Goal: Task Accomplishment & Management: Use online tool/utility

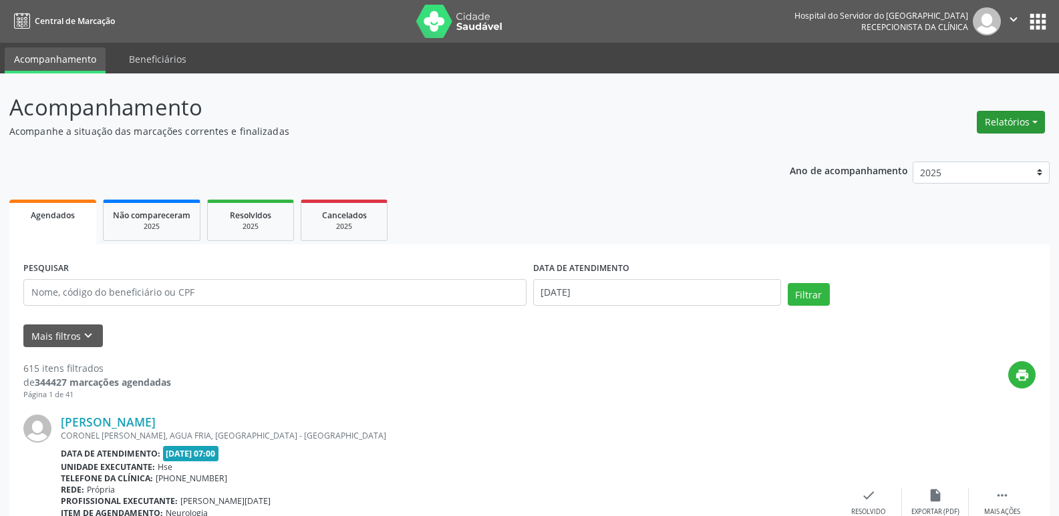
click at [1004, 119] on button "Relatórios" at bounding box center [1010, 122] width 68 height 23
click at [971, 148] on link "Agendamentos" at bounding box center [974, 151] width 144 height 19
select select "8"
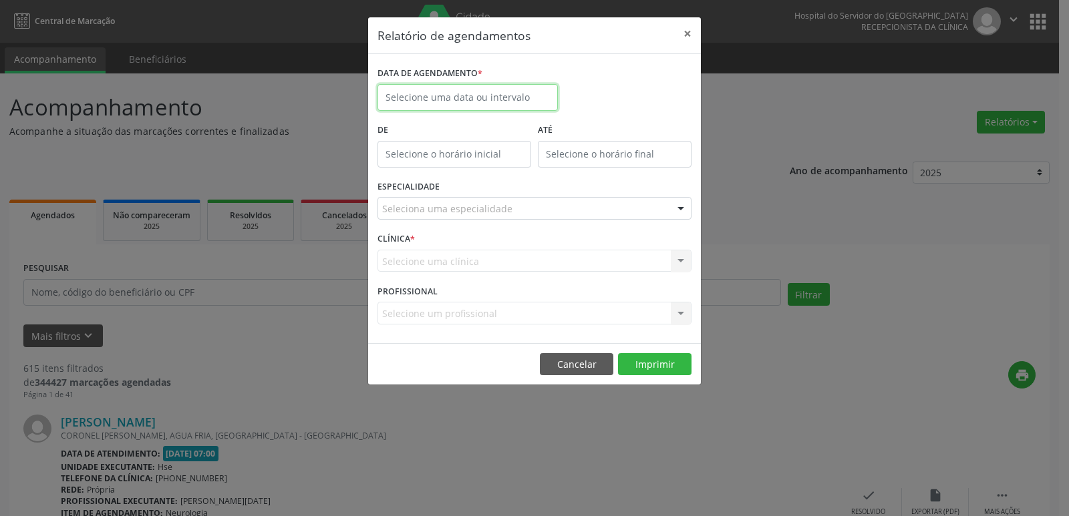
click at [450, 92] on input "text" at bounding box center [467, 97] width 180 height 27
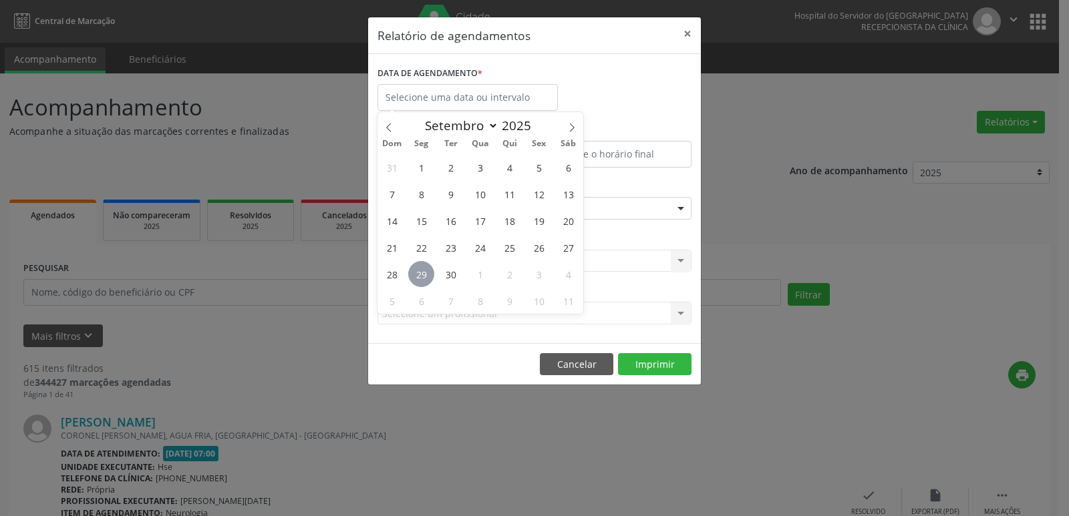
click at [419, 279] on span "29" at bounding box center [421, 274] width 26 height 26
type input "[DATE]"
click at [419, 279] on span "29" at bounding box center [421, 274] width 26 height 26
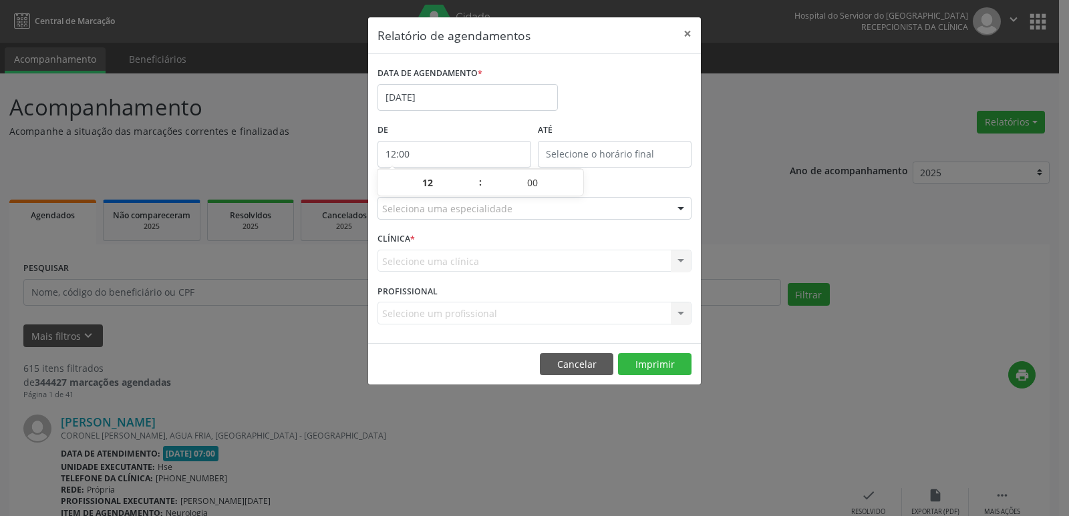
click at [480, 152] on input "12:00" at bounding box center [454, 154] width 154 height 27
click at [471, 189] on span at bounding box center [473, 189] width 9 height 13
type input "11:00"
type input "11"
click at [471, 189] on span at bounding box center [473, 189] width 9 height 13
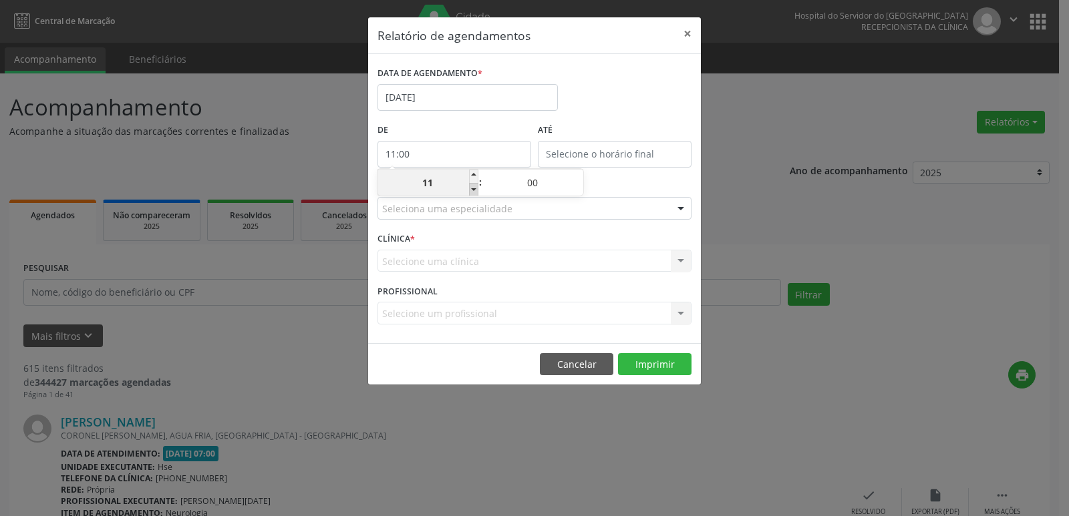
type input "10:00"
type input "10"
click at [471, 189] on span at bounding box center [473, 189] width 9 height 13
type input "09:00"
type input "09"
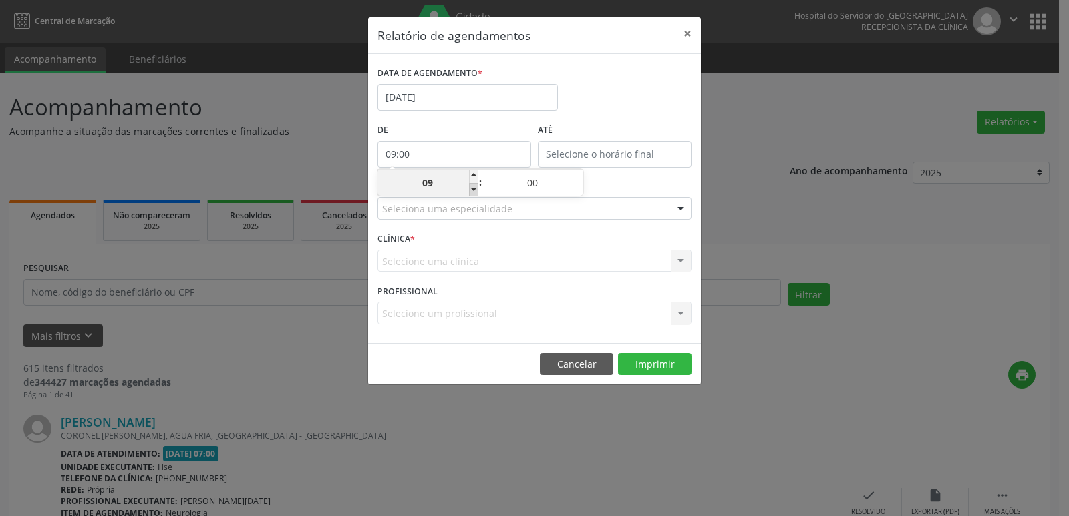
click at [471, 189] on span at bounding box center [473, 189] width 9 height 13
type input "08:00"
type input "08"
click at [471, 189] on span at bounding box center [473, 189] width 9 height 13
type input "07:00"
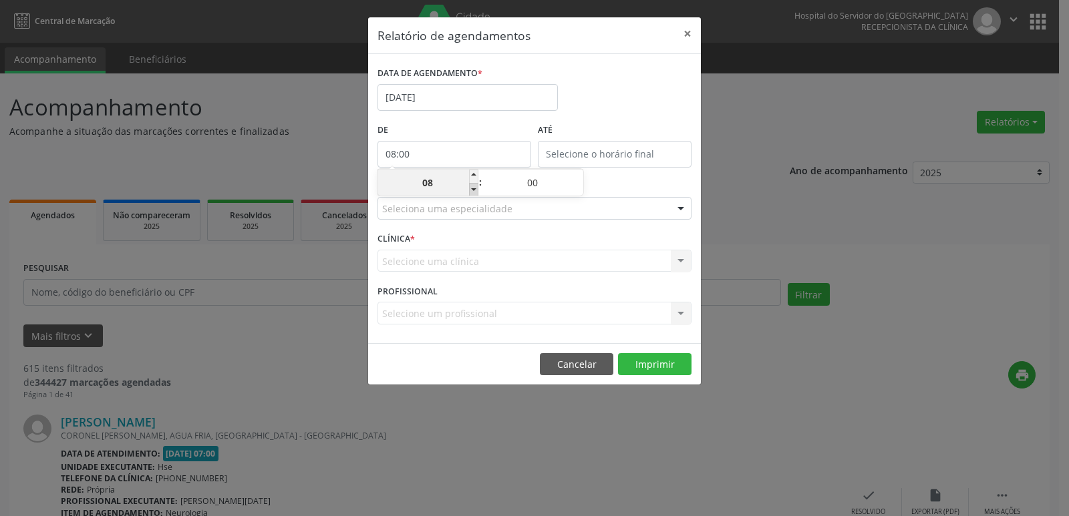
type input "07"
click at [608, 154] on input "12:00" at bounding box center [615, 154] width 154 height 27
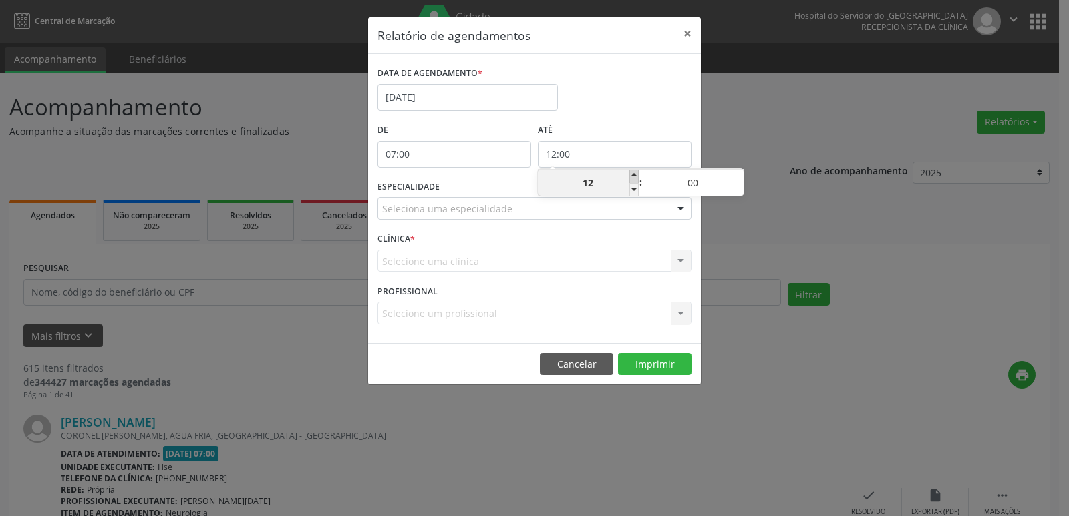
click at [635, 178] on span at bounding box center [633, 176] width 9 height 13
type input "13:00"
type input "13"
click at [635, 178] on span at bounding box center [633, 176] width 9 height 13
type input "14:00"
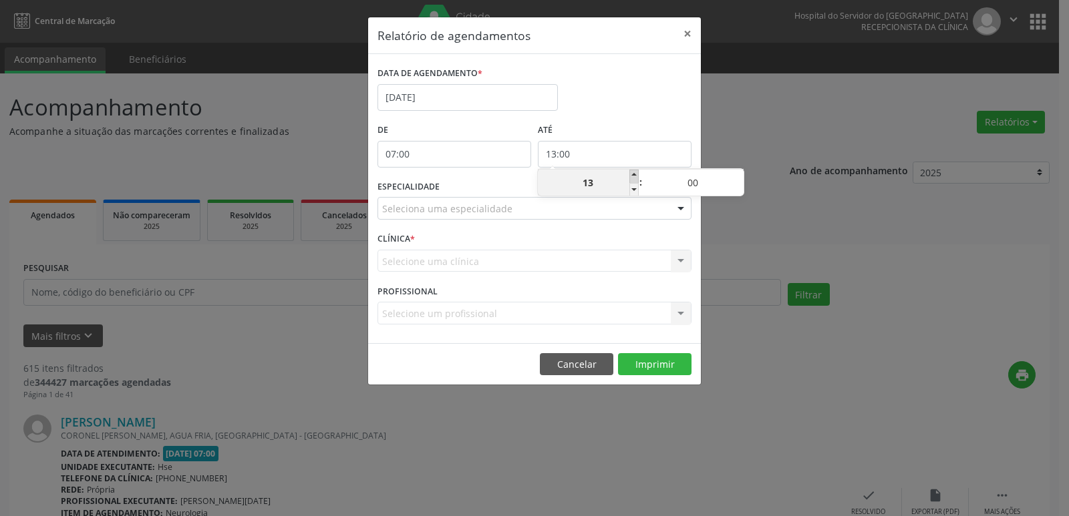
type input "14"
click at [635, 178] on span at bounding box center [633, 176] width 9 height 13
type input "15:00"
type input "15"
click at [635, 178] on span at bounding box center [633, 176] width 9 height 13
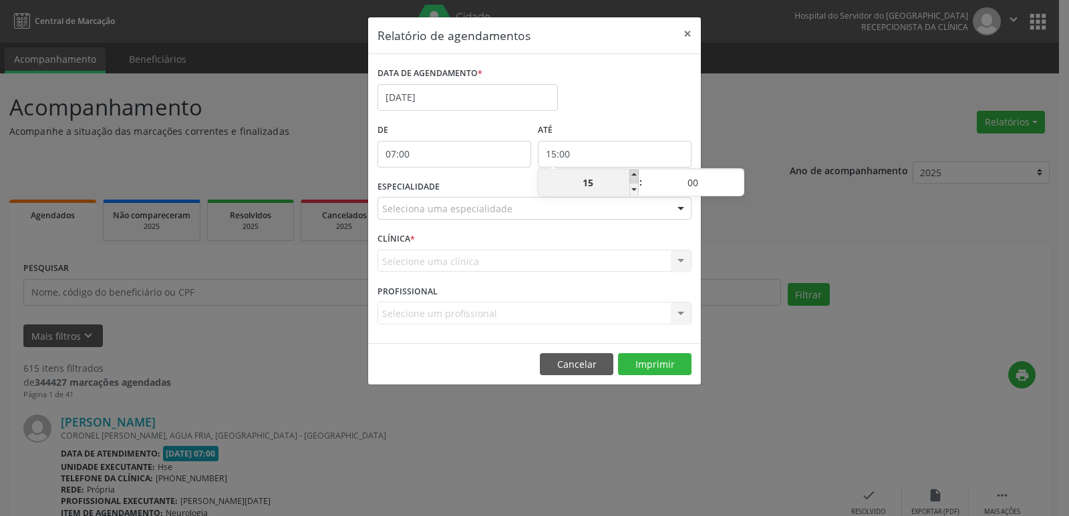
type input "16:00"
type input "16"
click at [635, 178] on span at bounding box center [633, 176] width 9 height 13
type input "17:00"
type input "17"
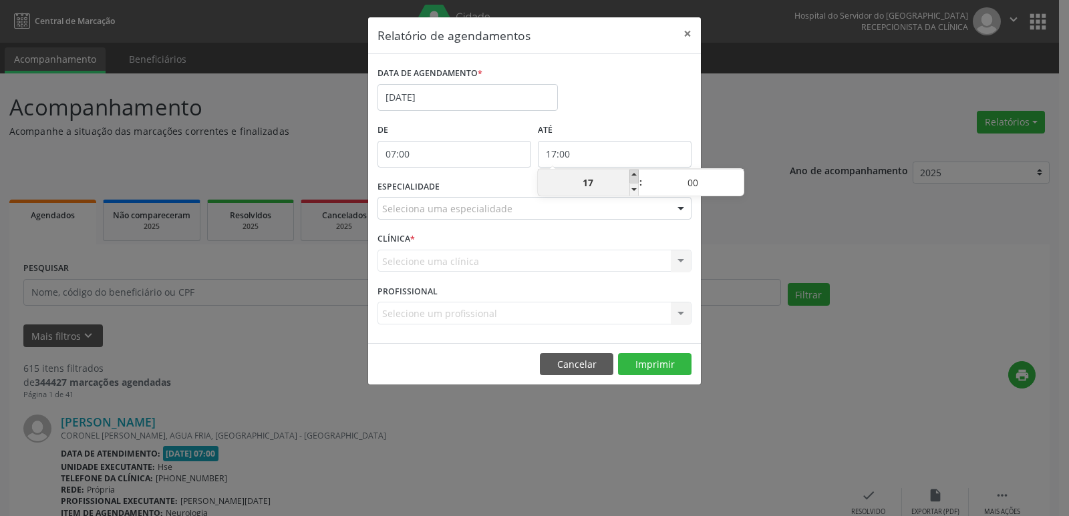
click at [635, 178] on span at bounding box center [633, 176] width 9 height 13
type input "18:00"
type input "18"
click at [635, 178] on span at bounding box center [633, 176] width 9 height 13
type input "19:00"
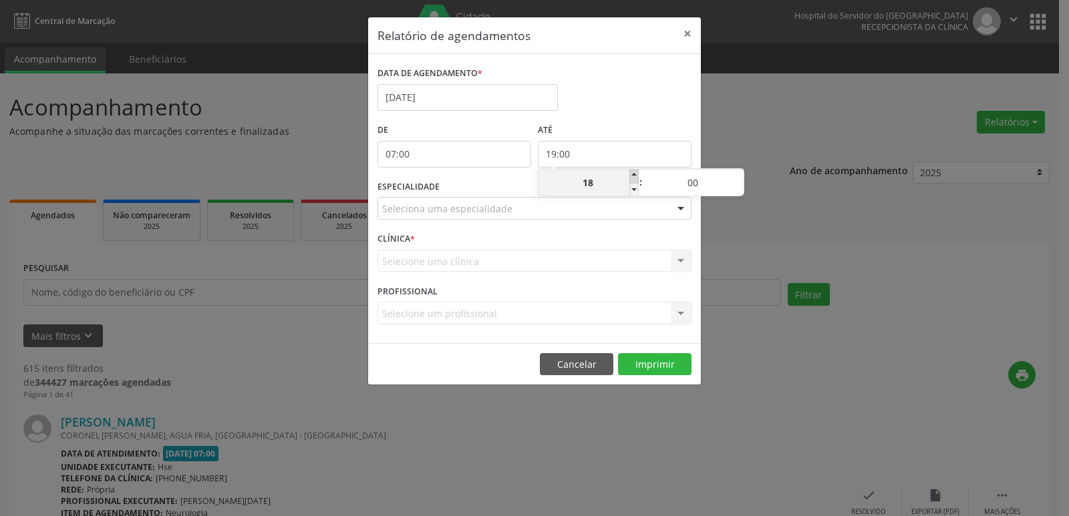
type input "19"
click at [635, 178] on span at bounding box center [633, 176] width 9 height 13
type input "20:00"
type input "20"
click at [635, 178] on span at bounding box center [633, 176] width 9 height 13
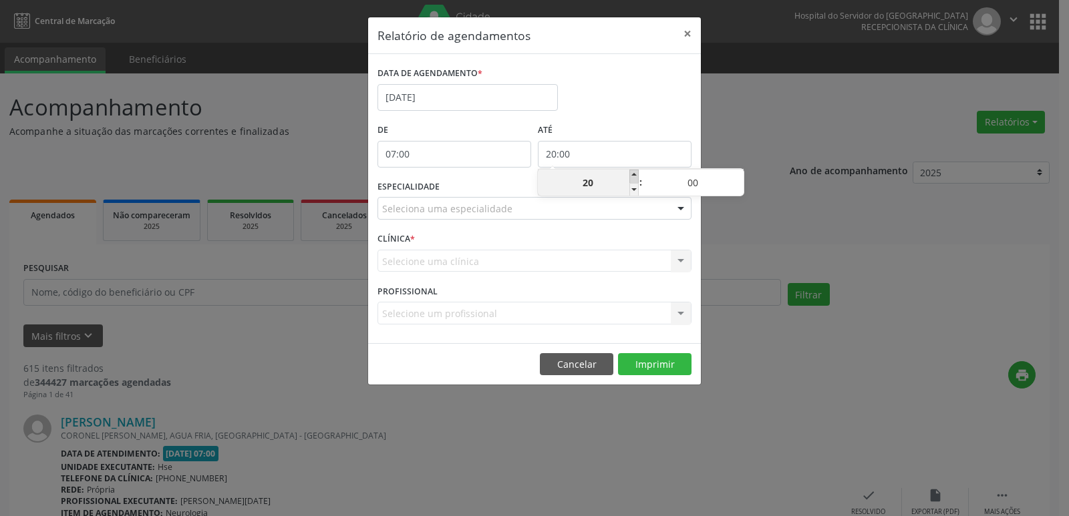
type input "21:00"
type input "21"
click at [635, 178] on span at bounding box center [633, 176] width 9 height 13
type input "22:00"
type input "22"
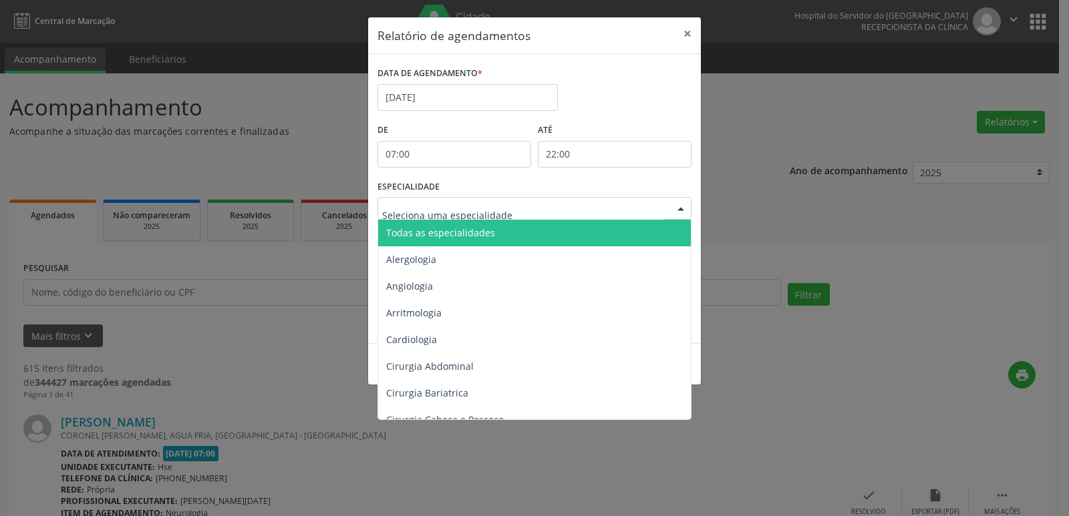
click at [683, 208] on div at bounding box center [681, 209] width 20 height 23
click at [661, 229] on span "Todas as especialidades" at bounding box center [535, 233] width 315 height 27
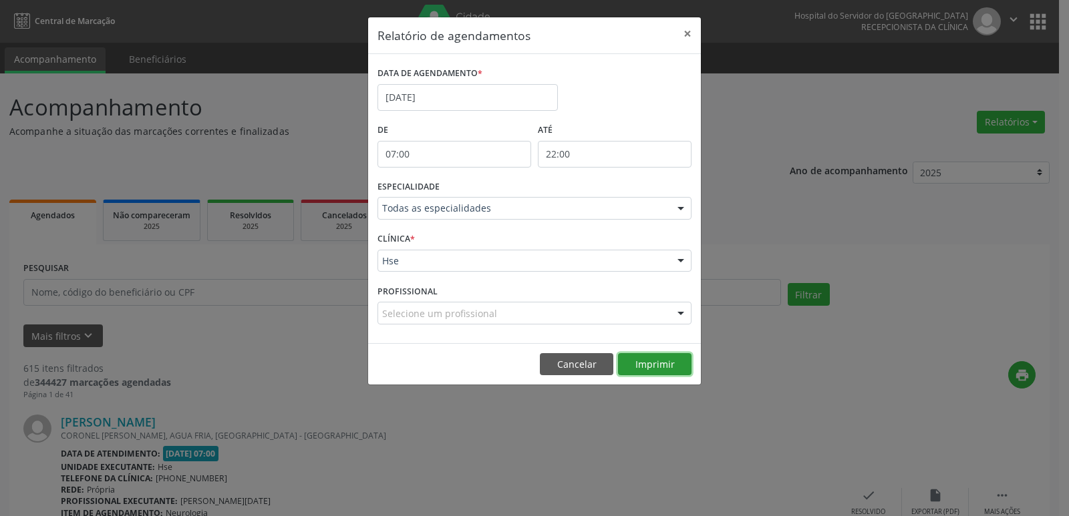
click at [661, 361] on button "Imprimir" at bounding box center [654, 364] width 73 height 23
click at [679, 33] on button "×" at bounding box center [687, 33] width 27 height 33
